Goal: Task Accomplishment & Management: Complete application form

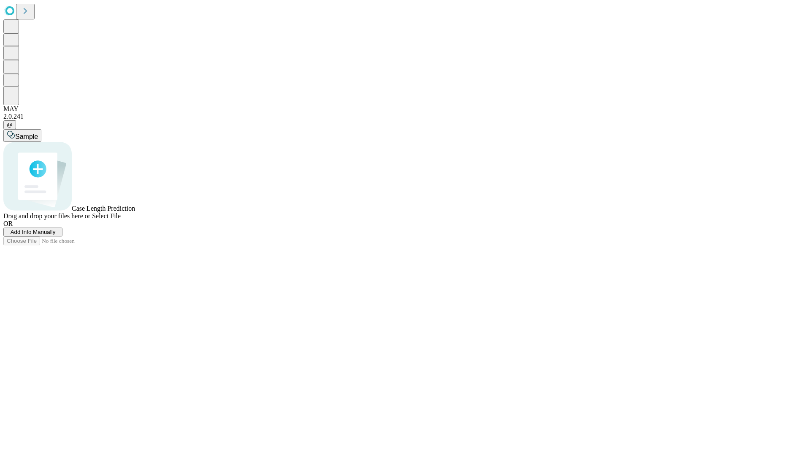
click at [56, 235] on span "Add Info Manually" at bounding box center [33, 232] width 45 height 6
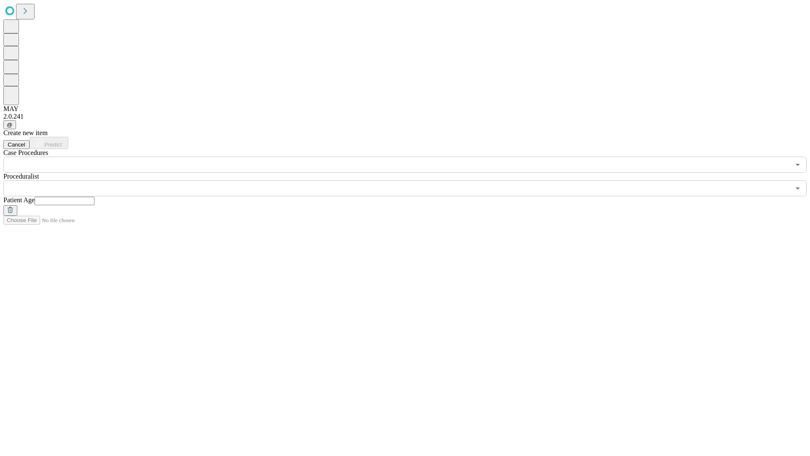
click at [95, 197] on input "text" at bounding box center [65, 201] width 60 height 8
type input "**"
click at [411, 180] on input "text" at bounding box center [396, 188] width 787 height 16
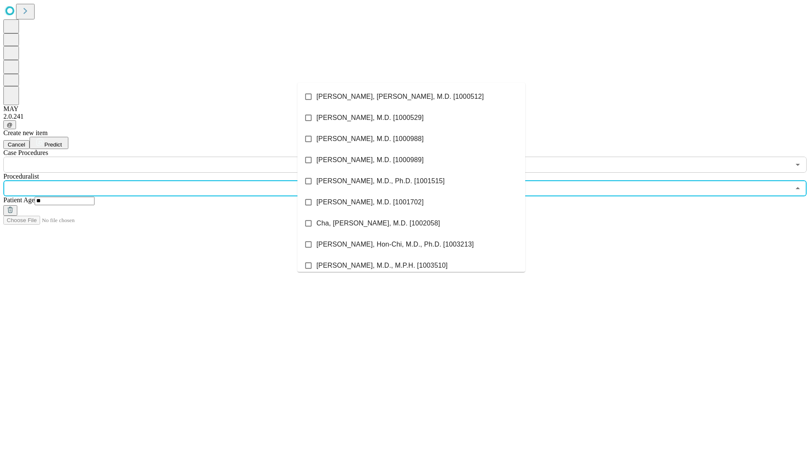
click at [412, 97] on li "[PERSON_NAME], [PERSON_NAME], M.D. [1000512]" at bounding box center [412, 96] width 228 height 21
click at [177, 157] on input "text" at bounding box center [396, 165] width 787 height 16
